Goal: Find specific page/section: Find specific page/section

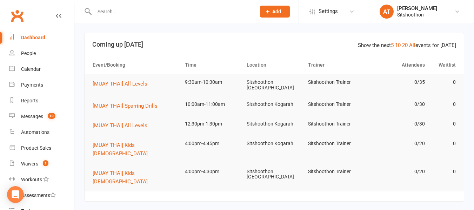
click at [175, 12] on input "text" at bounding box center [171, 12] width 159 height 10
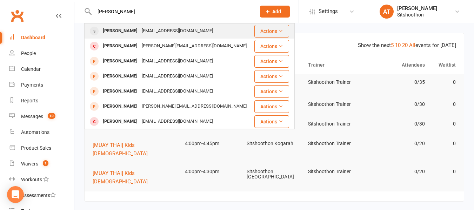
type input "[PERSON_NAME]"
click at [159, 34] on div "[EMAIL_ADDRESS][DOMAIN_NAME]" at bounding box center [177, 31] width 75 height 10
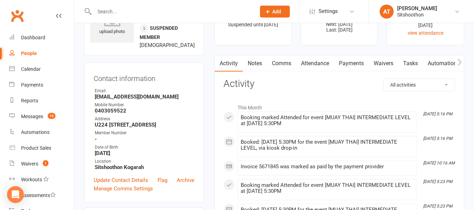
scroll to position [40, 0]
click at [355, 63] on link "Payments" at bounding box center [351, 64] width 35 height 16
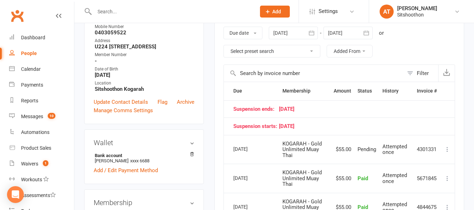
scroll to position [119, 0]
drag, startPoint x: 269, startPoint y: 145, endPoint x: 238, endPoint y: 135, distance: 32.9
click at [238, 135] on td "[DATE]" at bounding box center [254, 149] width 49 height 29
